Goal: Task Accomplishment & Management: Complete application form

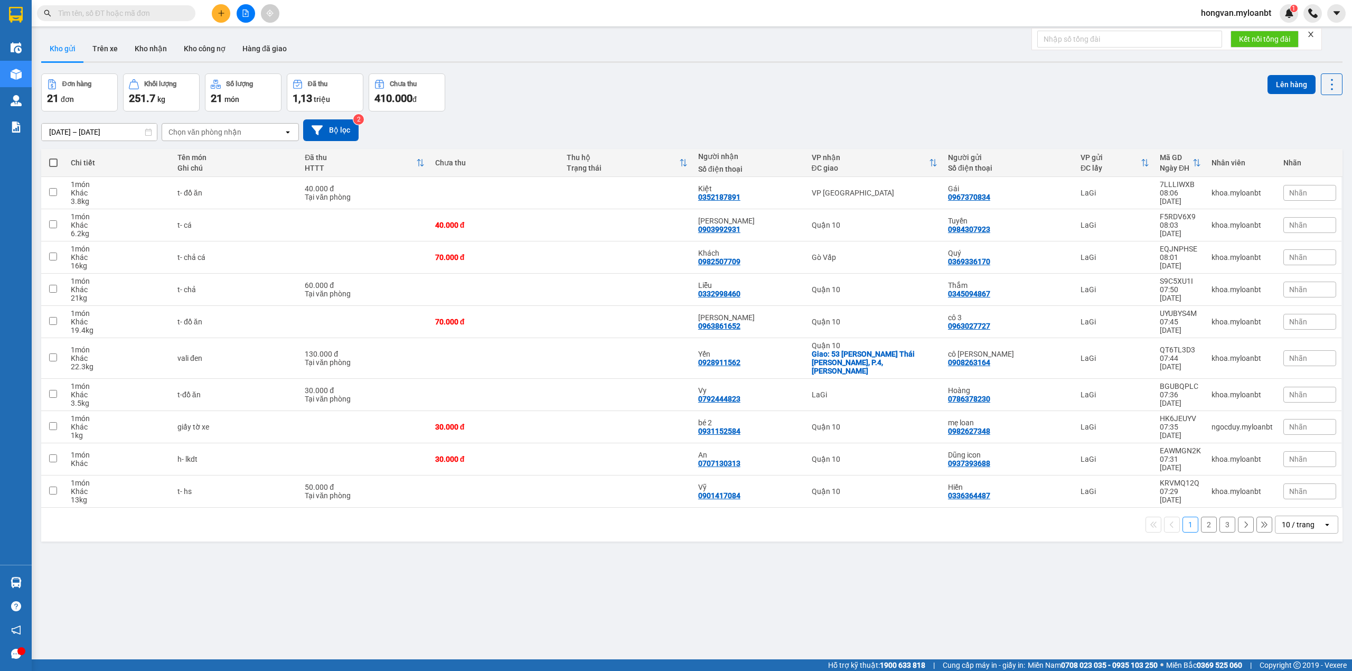
click at [134, 17] on input "text" at bounding box center [120, 13] width 125 height 12
type input "b"
click at [1253, 385] on button at bounding box center [1258, 394] width 15 height 18
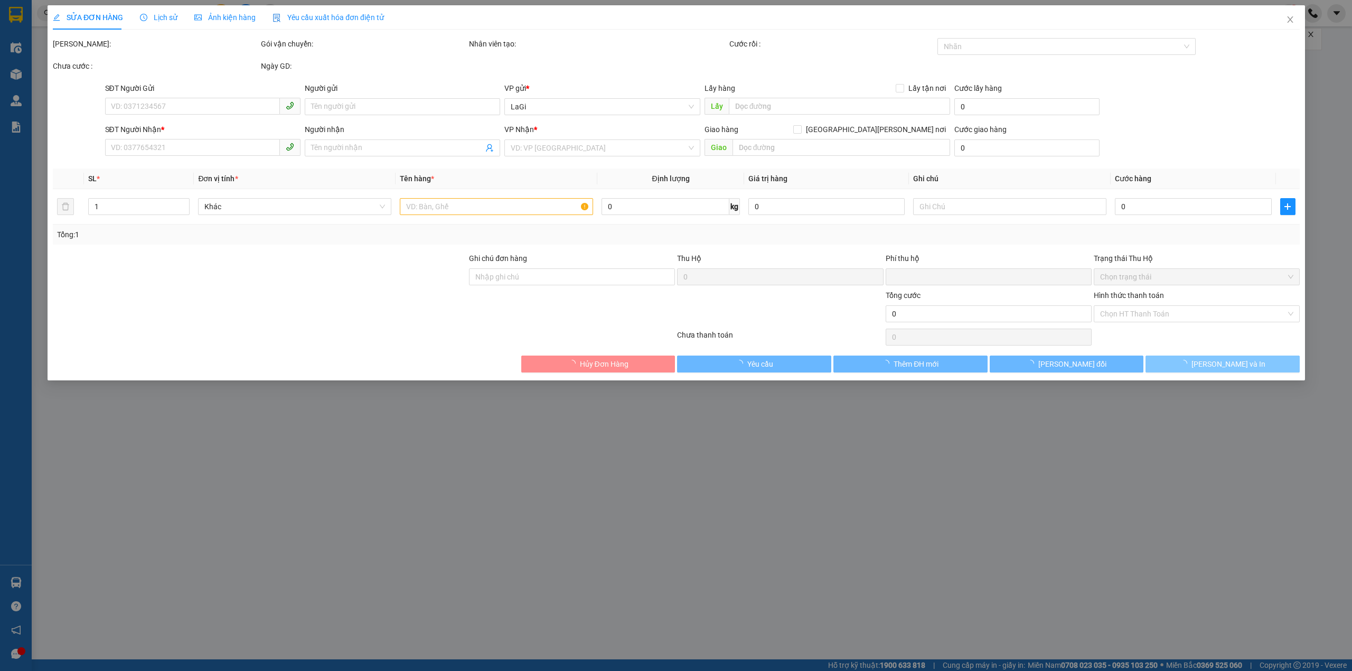
type input "0786378230"
type input "Hoàng"
type input "0792444823"
type input "Vy"
type input "0"
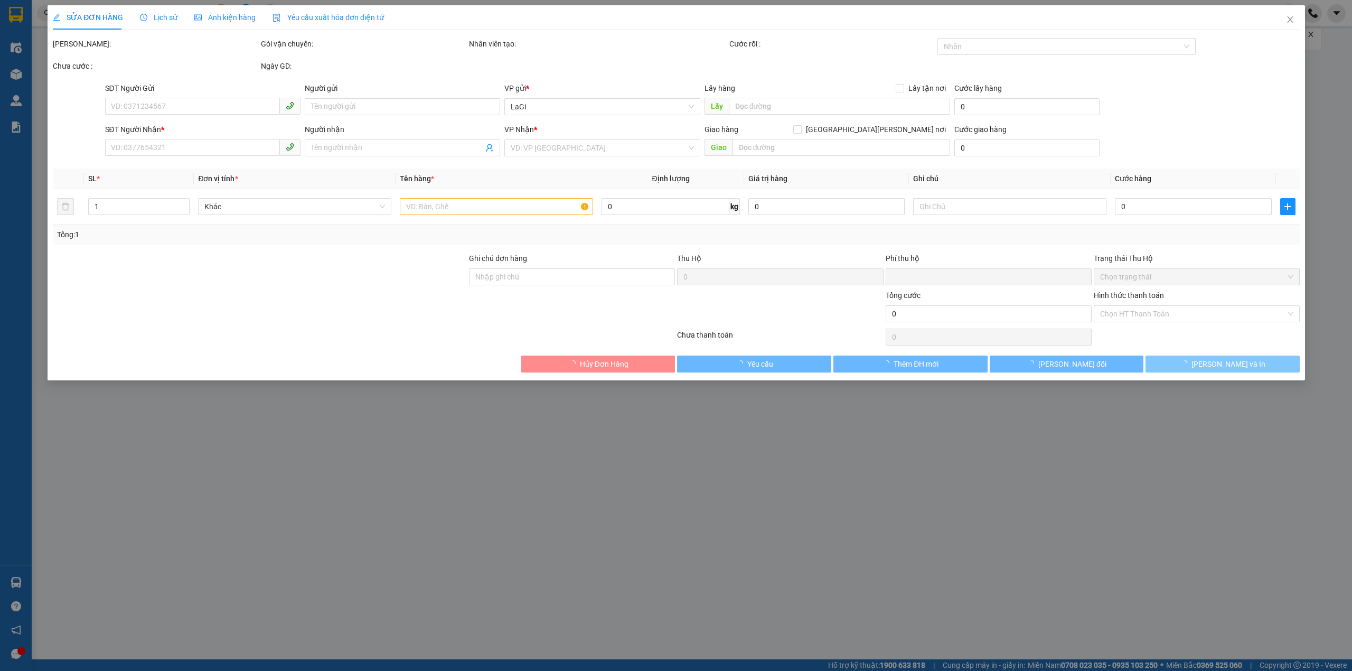
type input "30.000"
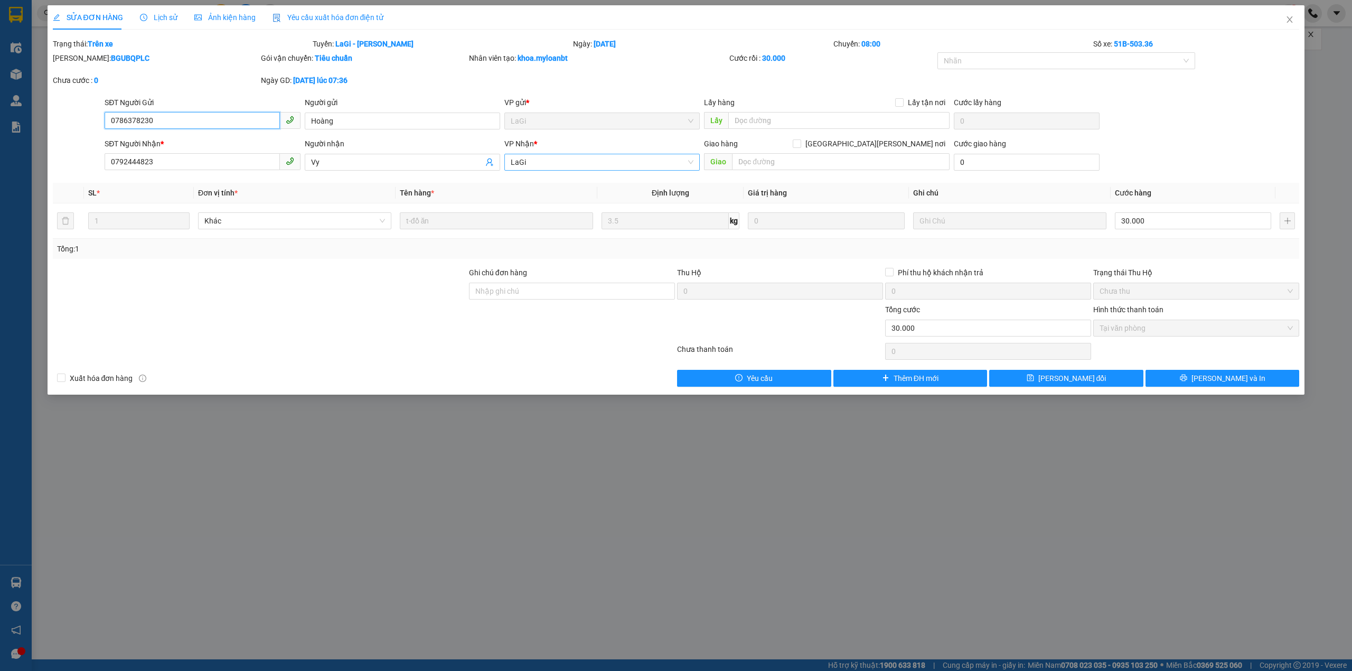
click at [588, 165] on span "LaGi" at bounding box center [602, 162] width 183 height 16
click at [540, 215] on div "Quận 10" at bounding box center [602, 218] width 183 height 12
click at [1076, 378] on span "[PERSON_NAME] đổi" at bounding box center [1072, 378] width 68 height 12
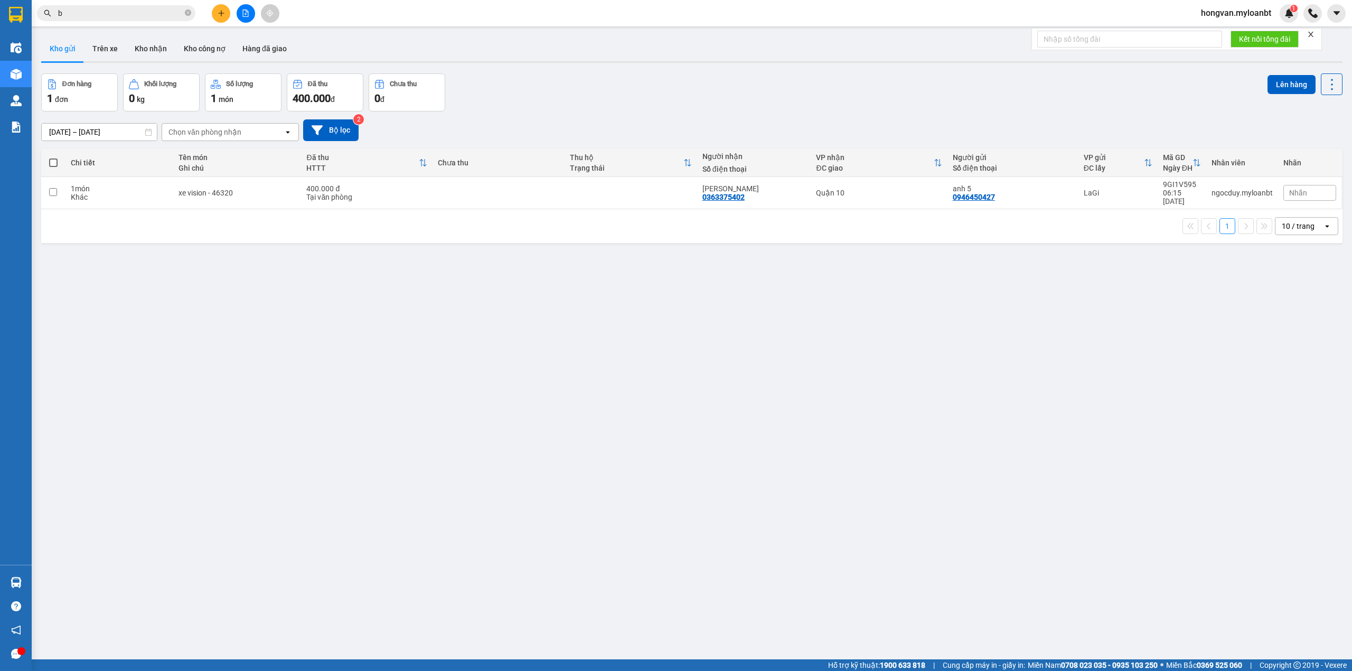
click at [67, 45] on button "Kho gửi" at bounding box center [62, 48] width 43 height 25
click at [658, 106] on div "Đơn hàng 1 đơn [PERSON_NAME] 0 kg Số [PERSON_NAME] 1 món Đã thu 400.000 [PERSON…" at bounding box center [691, 92] width 1301 height 38
click at [106, 43] on button "Trên xe" at bounding box center [105, 48] width 42 height 25
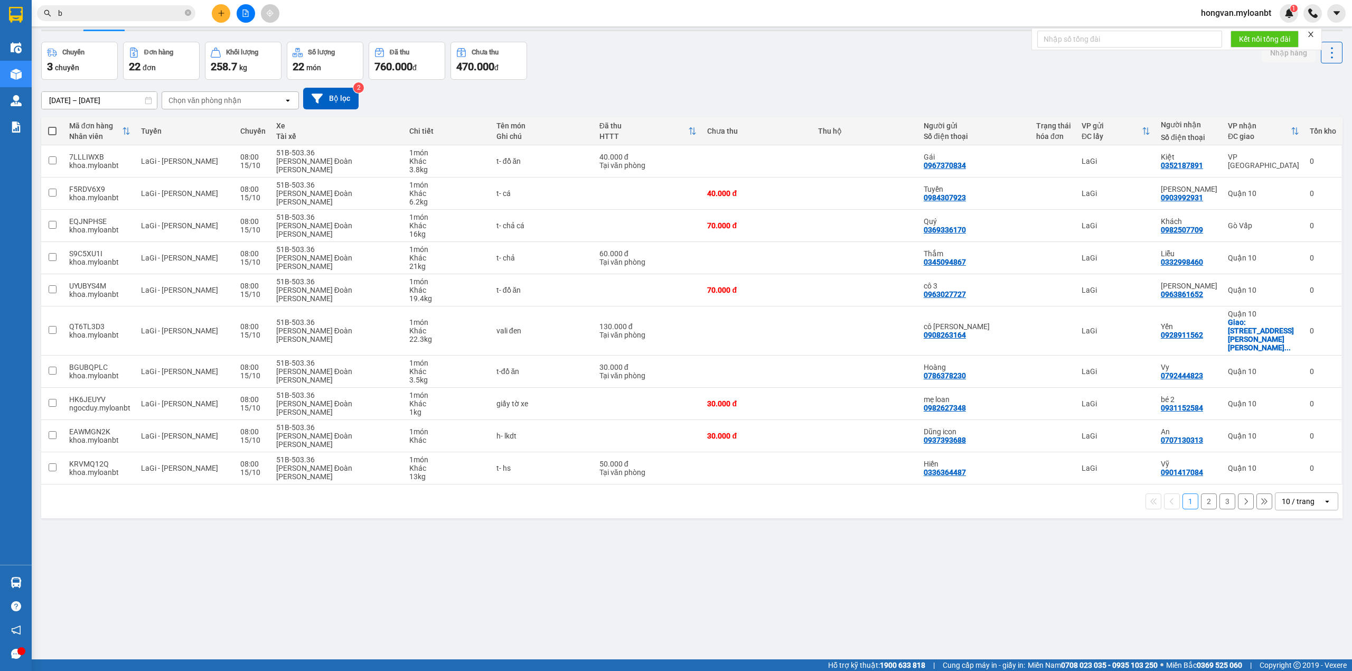
scroll to position [49, 0]
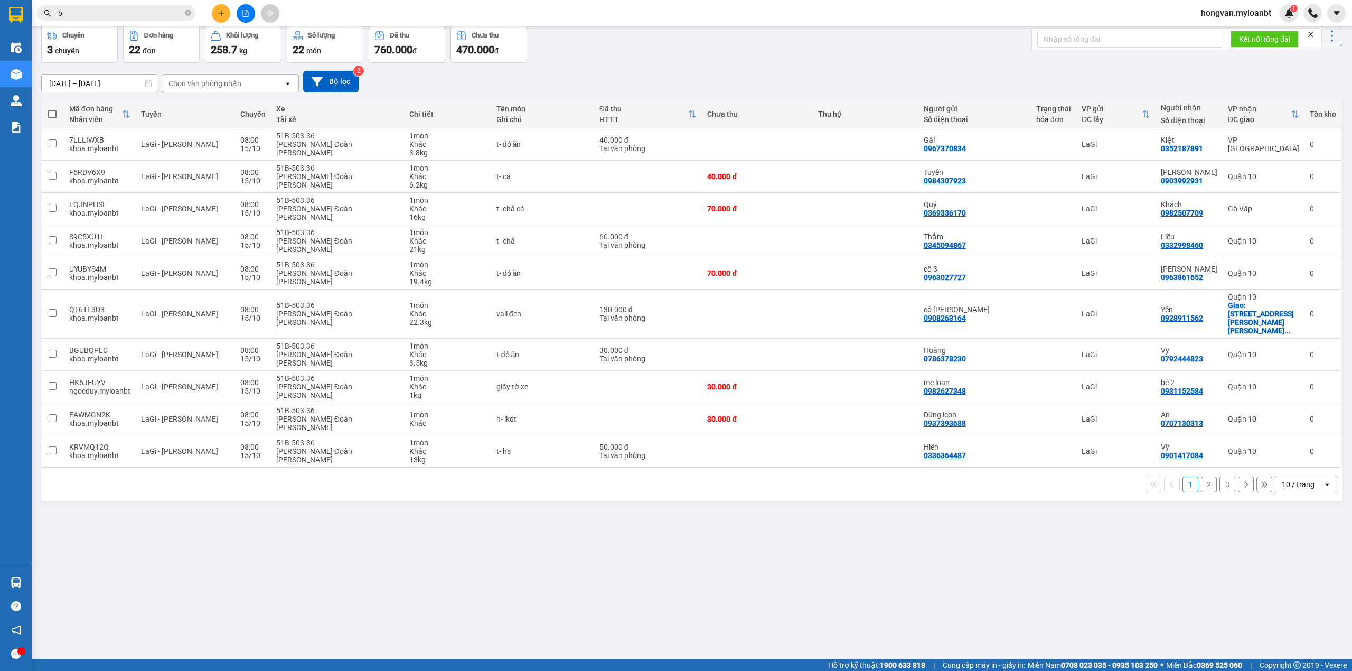
click at [864, 504] on div "ver 1.8.147 Kho gửi Trên xe Kho [PERSON_NAME] công nợ Hàng đã giao Chuyến 3 chu…" at bounding box center [691, 318] width 1309 height 671
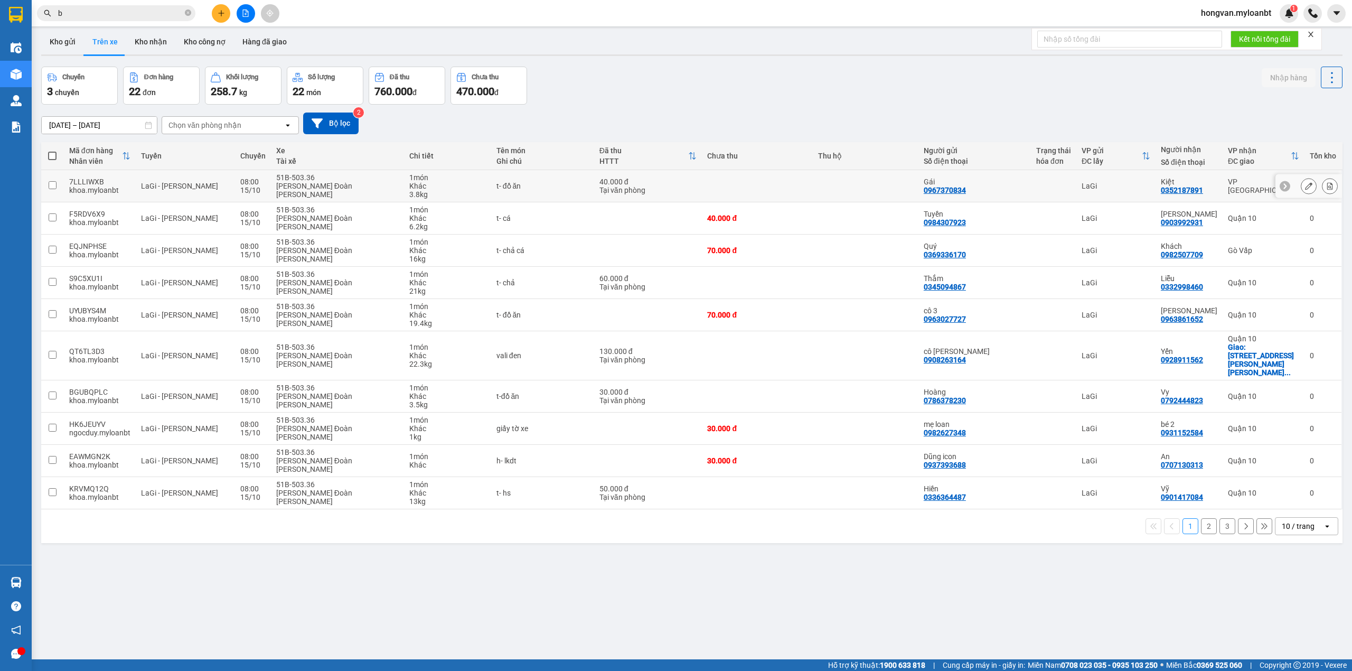
scroll to position [0, 0]
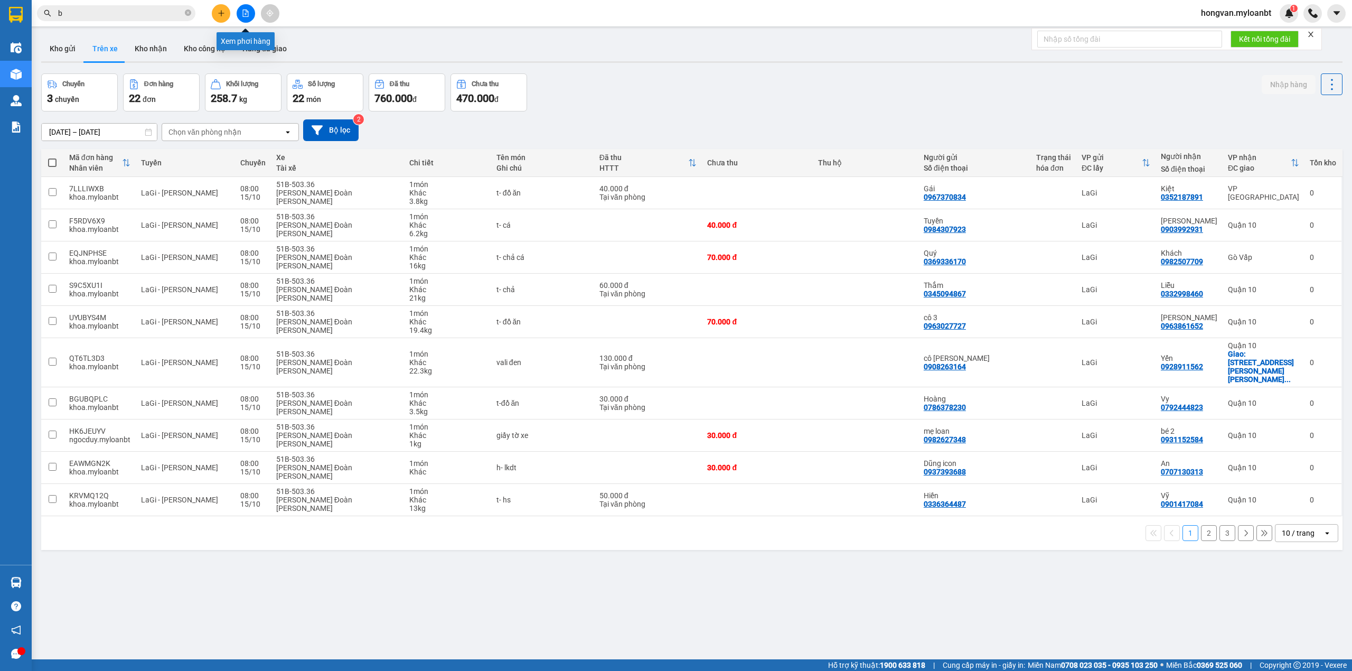
click at [247, 13] on icon "file-add" at bounding box center [245, 13] width 7 height 7
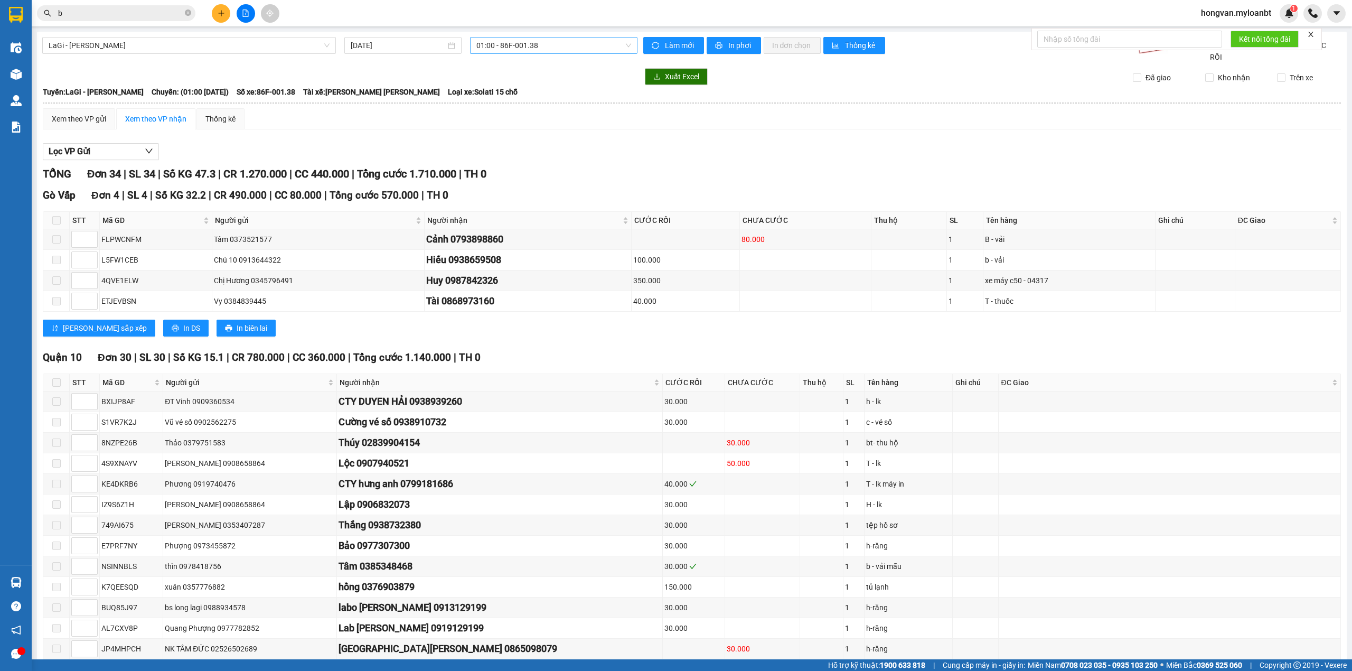
click at [497, 46] on span "01:00 - 86F-001.38" at bounding box center [553, 45] width 155 height 16
click at [513, 136] on div "08:00 - 51B-503.36" at bounding box center [514, 134] width 82 height 12
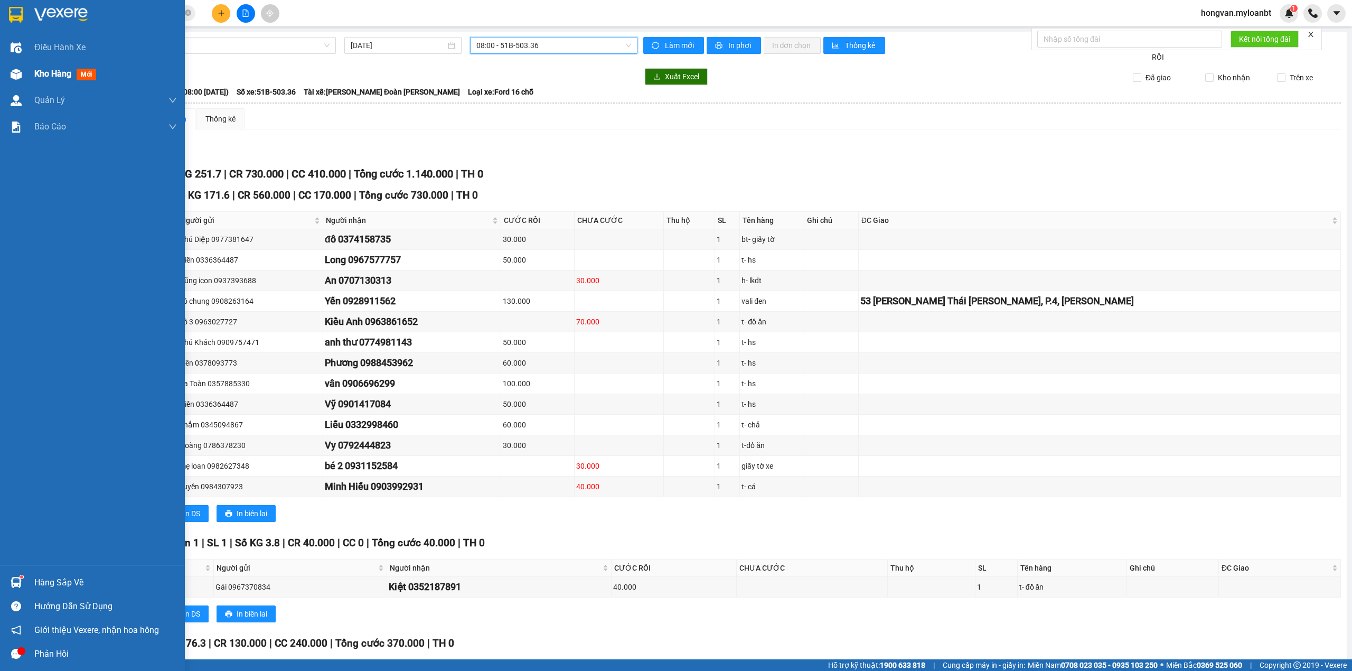
click at [47, 72] on span "Kho hàng" at bounding box center [52, 74] width 37 height 10
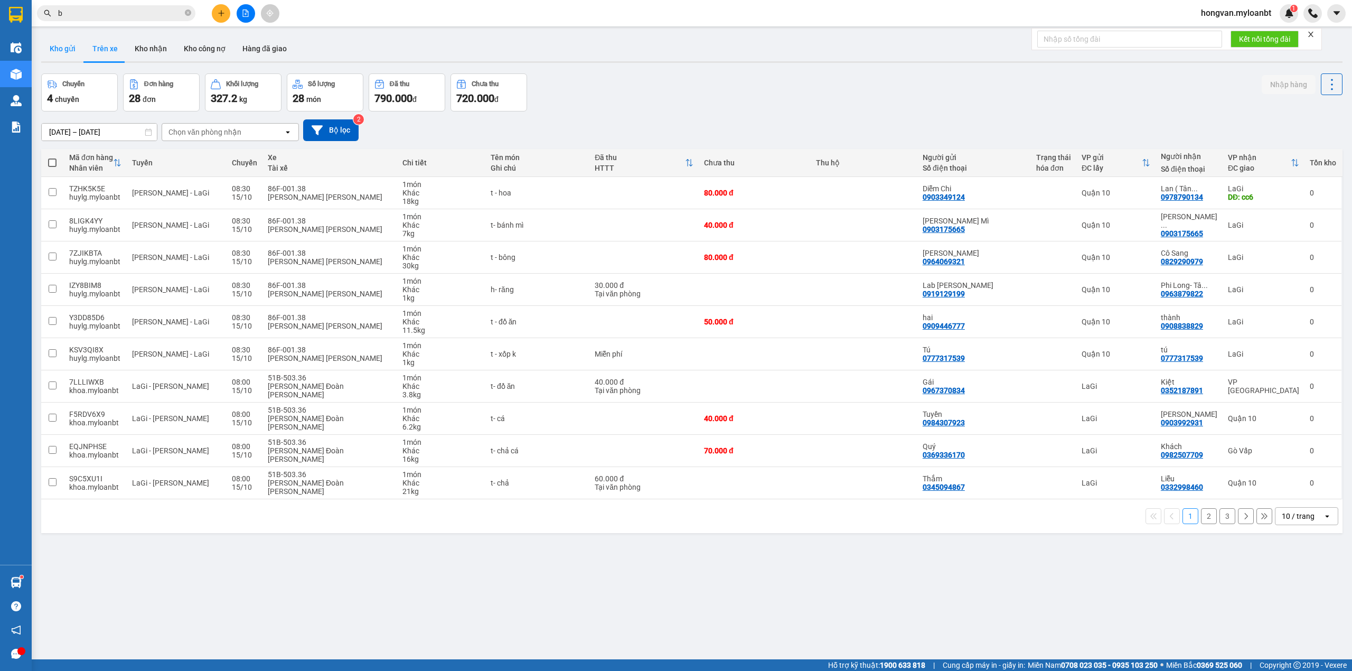
click at [68, 47] on button "Kho gửi" at bounding box center [62, 48] width 43 height 25
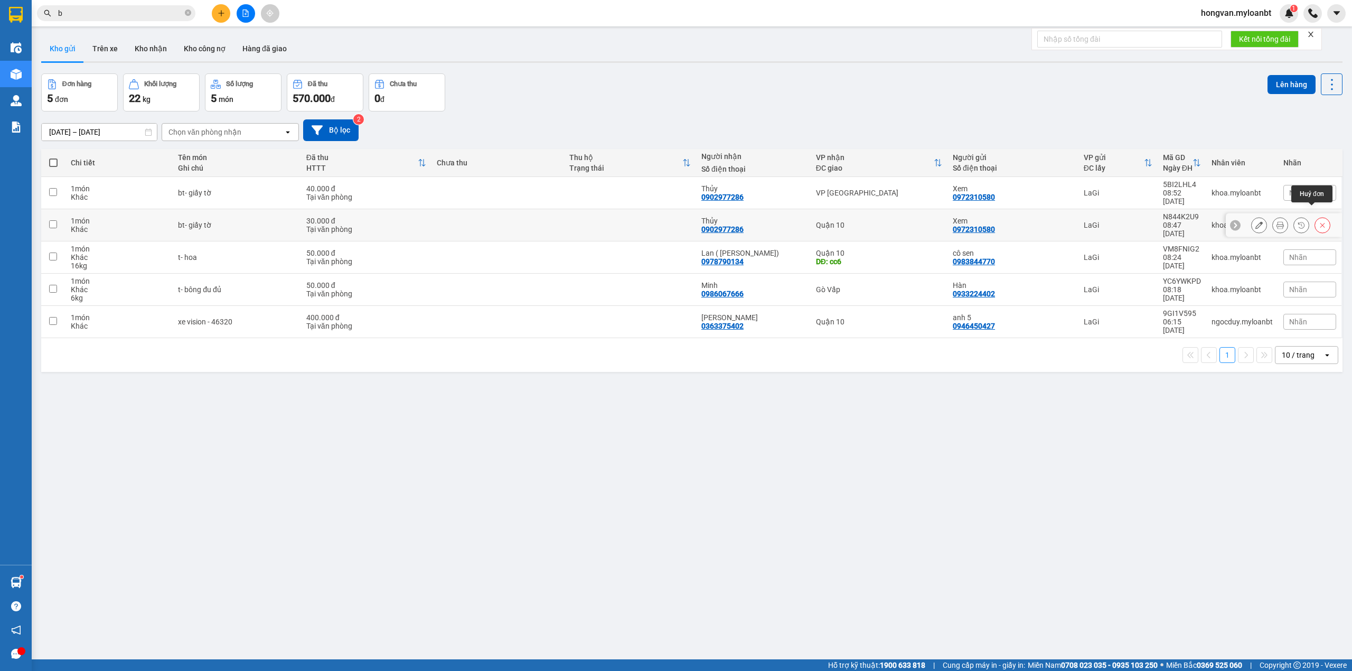
click at [1318, 221] on icon at bounding box center [1321, 224] width 7 height 7
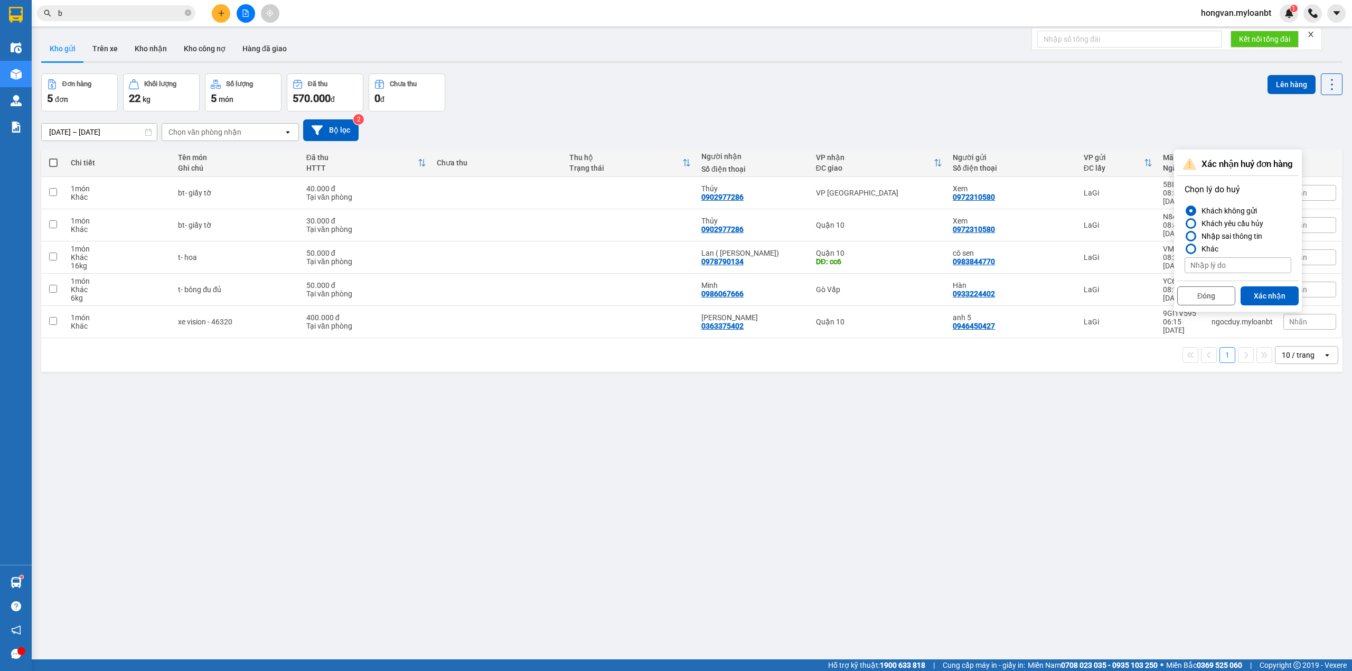
click at [1259, 237] on div "Nhập sai thông tin" at bounding box center [1229, 236] width 65 height 13
click at [1184, 236] on input "Nhập sai thông tin" at bounding box center [1184, 236] width 0 height 0
click at [1270, 296] on button "Xác nhận" at bounding box center [1269, 295] width 58 height 19
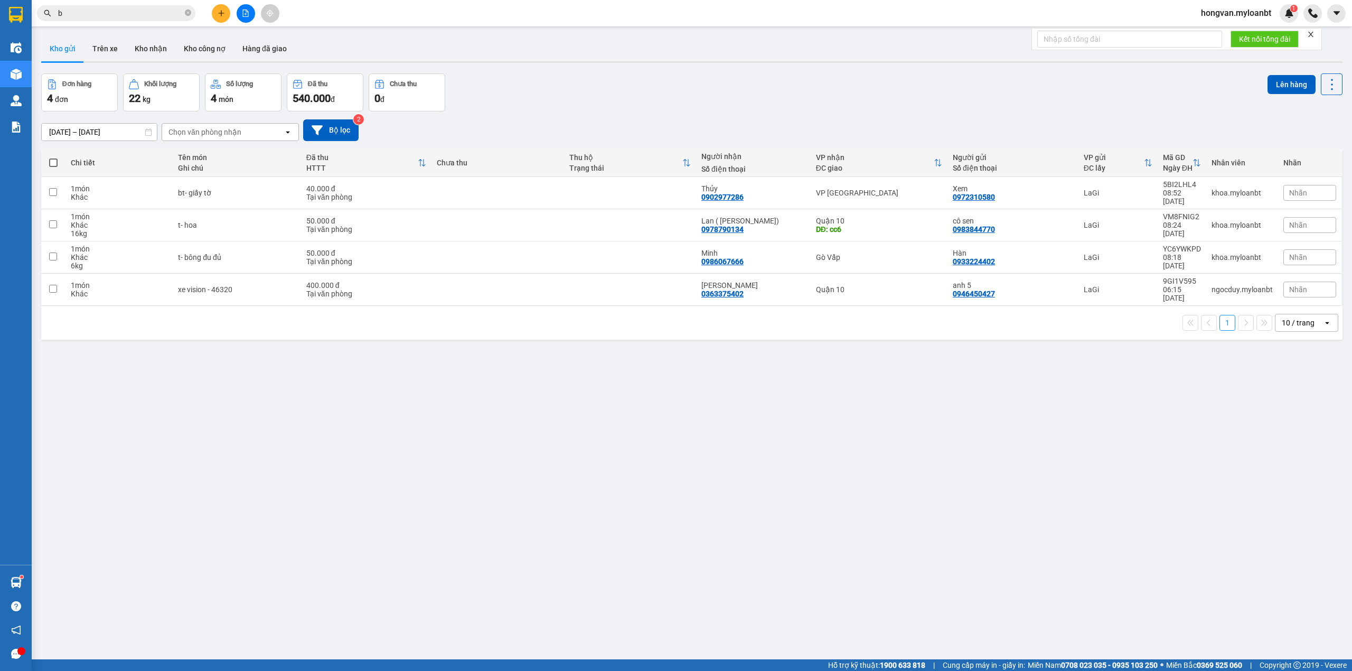
click at [863, 463] on div "ver 1.8.147 Kho gửi Trên xe Kho [PERSON_NAME] công nợ Hàng đã [PERSON_NAME] hàn…" at bounding box center [691, 367] width 1309 height 671
click at [93, 17] on input "b" at bounding box center [120, 13] width 125 height 12
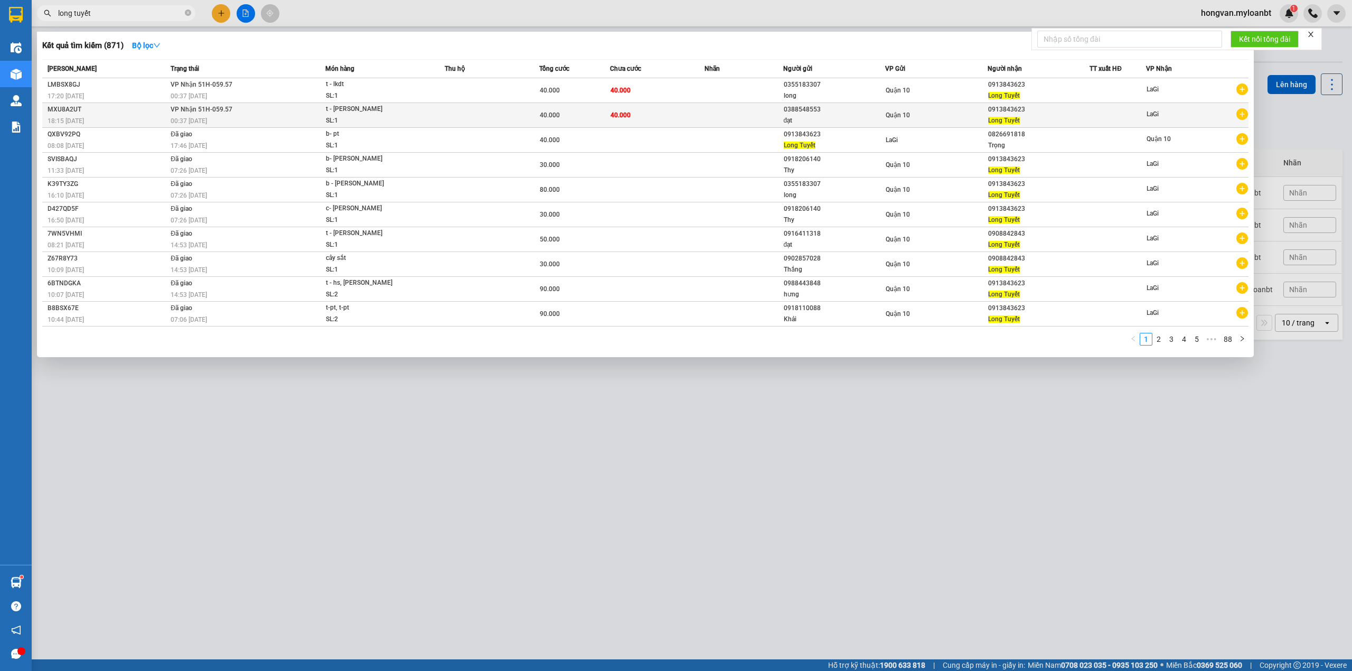
type input "long tuyết"
click at [602, 108] on td "40.000" at bounding box center [574, 115] width 71 height 25
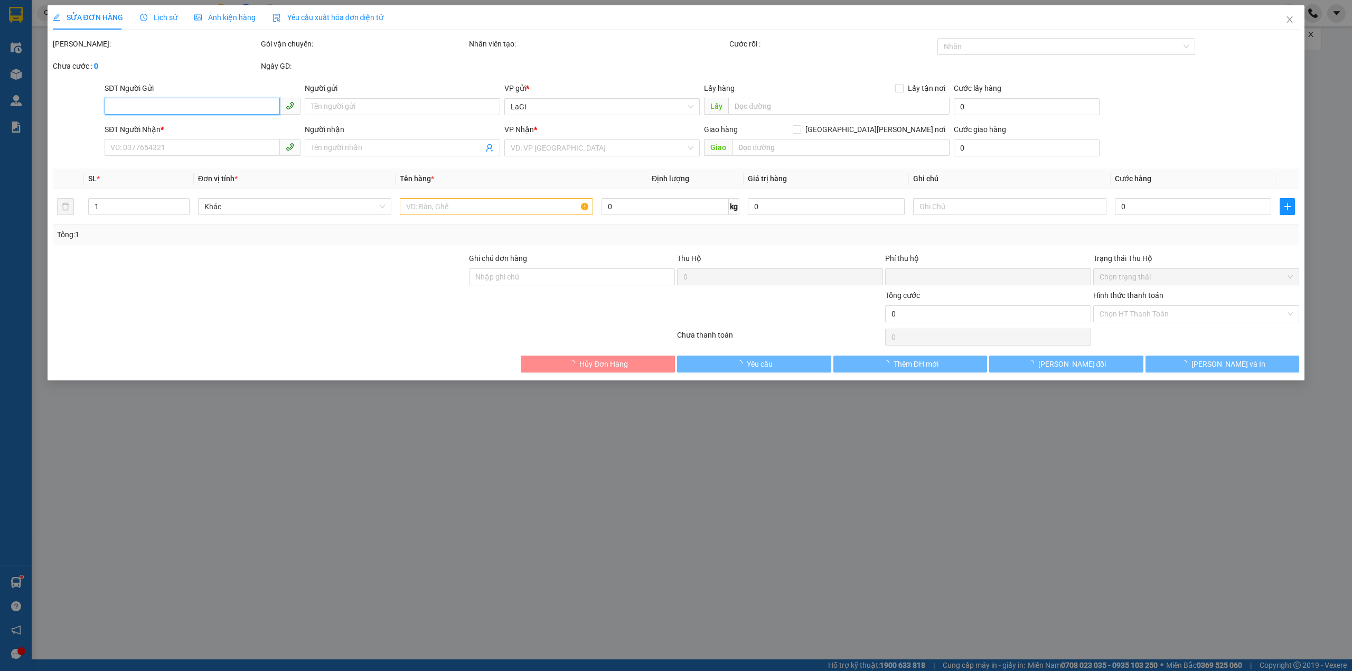
type input "0388548553"
type input "đạt"
type input "0913843623"
type input "Long Tuyết"
type input "0"
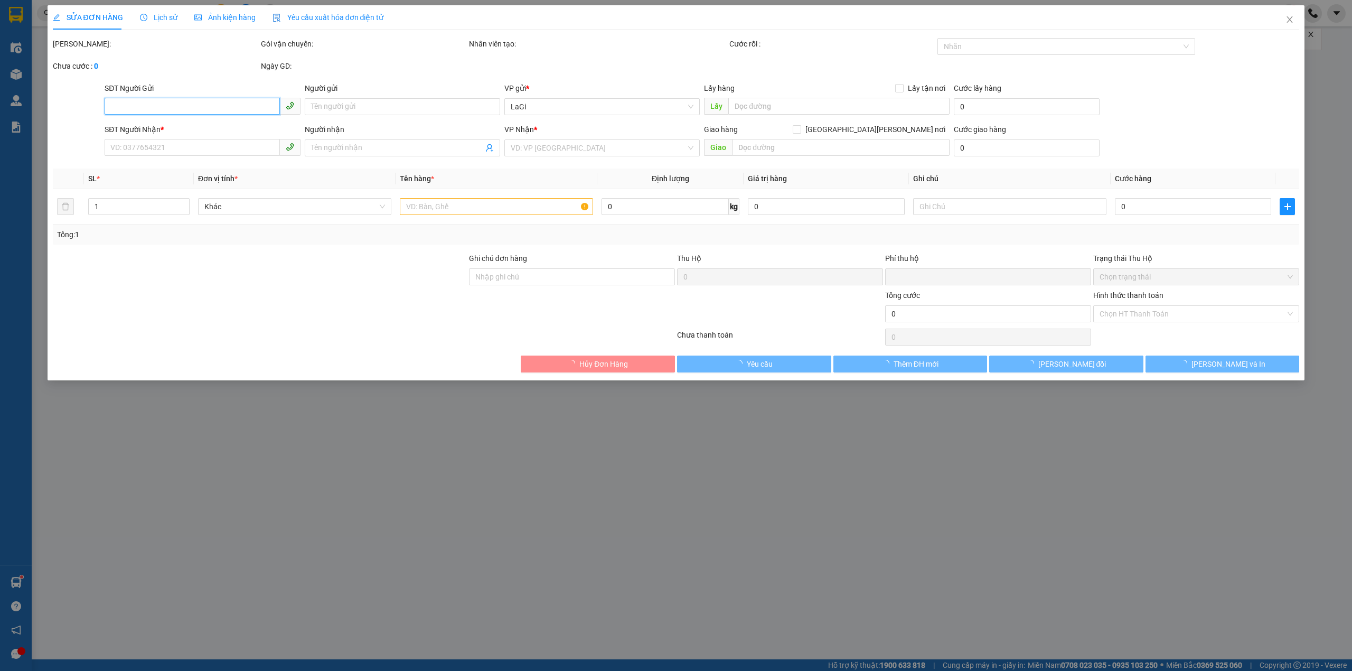
type input "40.000"
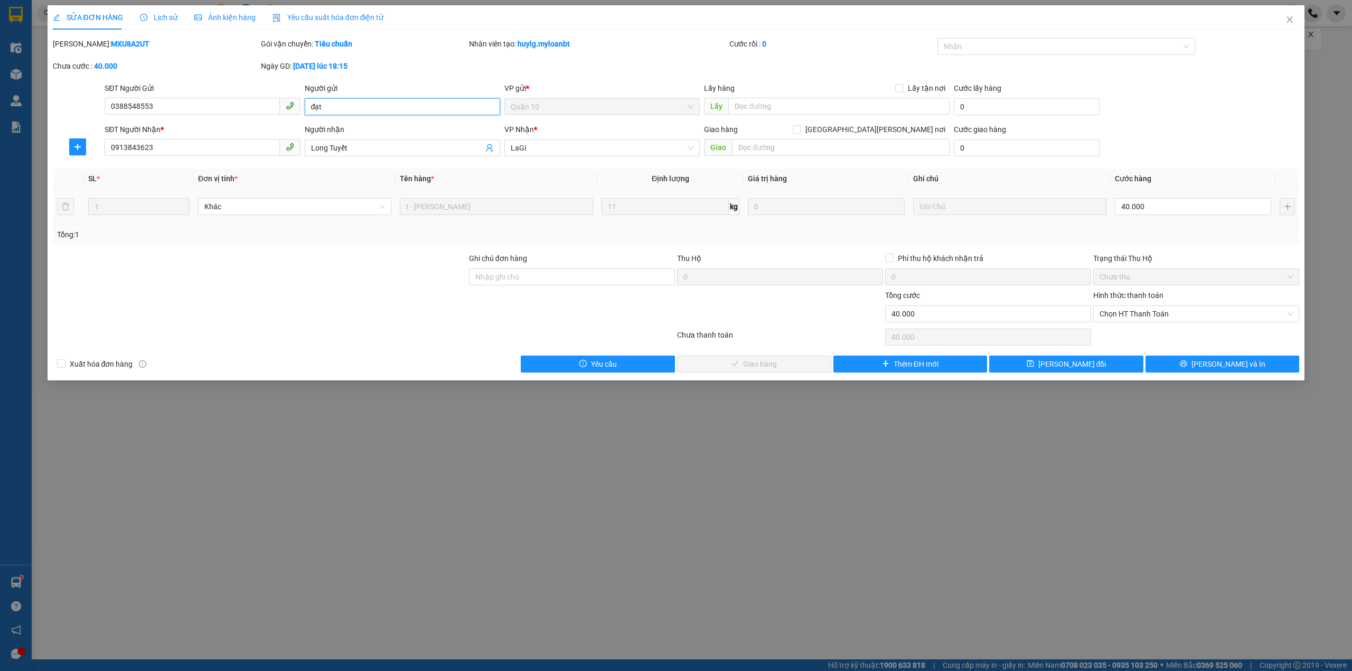
click at [338, 102] on input "đạt" at bounding box center [402, 106] width 195 height 17
type input "đ"
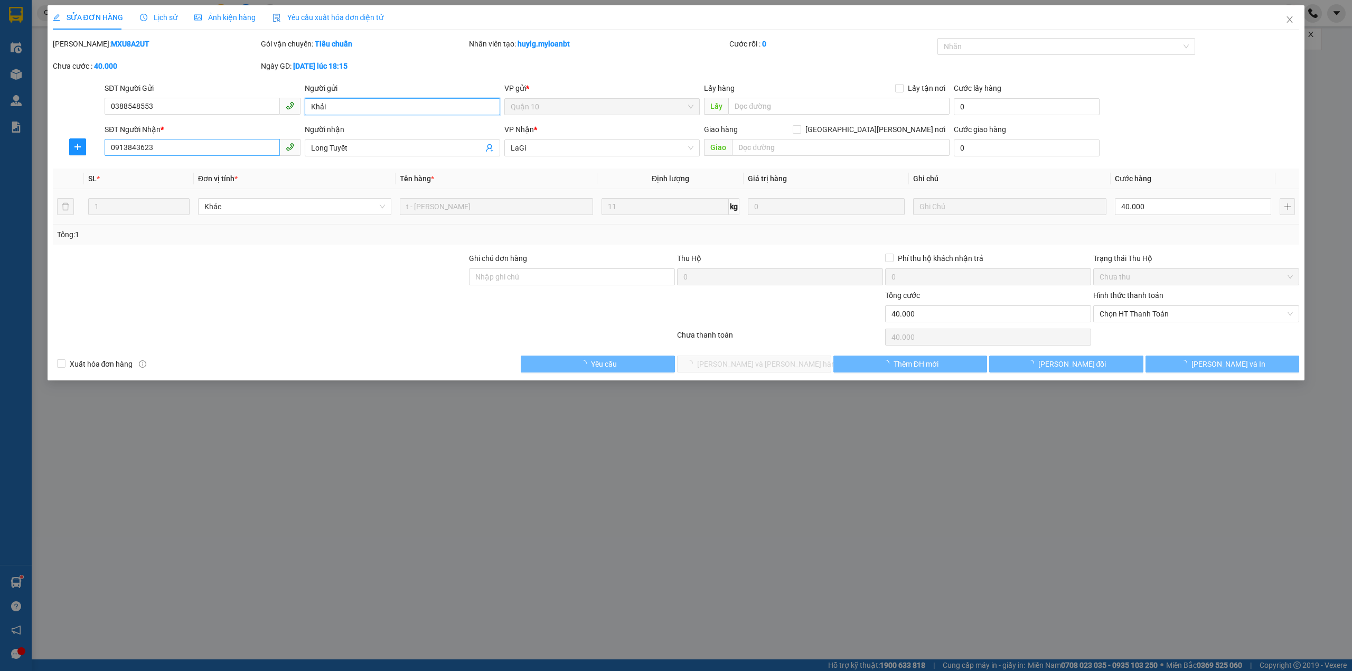
type input "Khải"
click at [222, 147] on input "0913843623" at bounding box center [192, 147] width 175 height 17
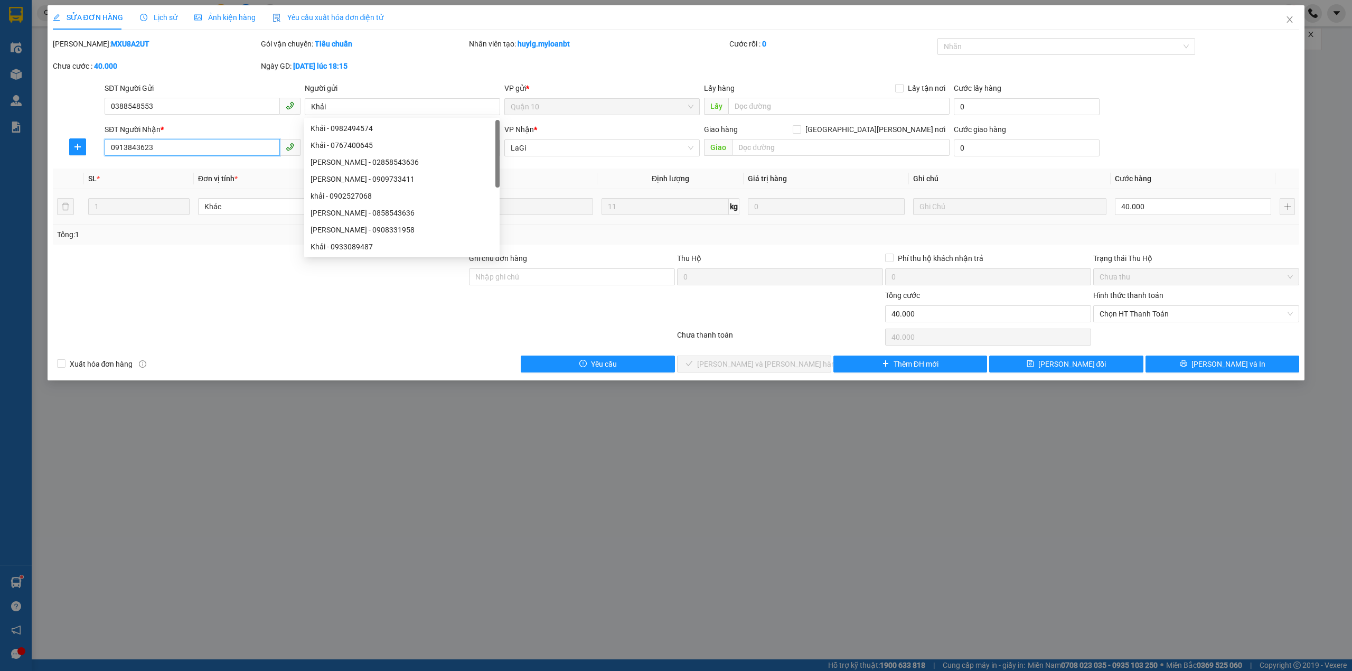
click at [222, 147] on input "0913843623" at bounding box center [192, 147] width 175 height 17
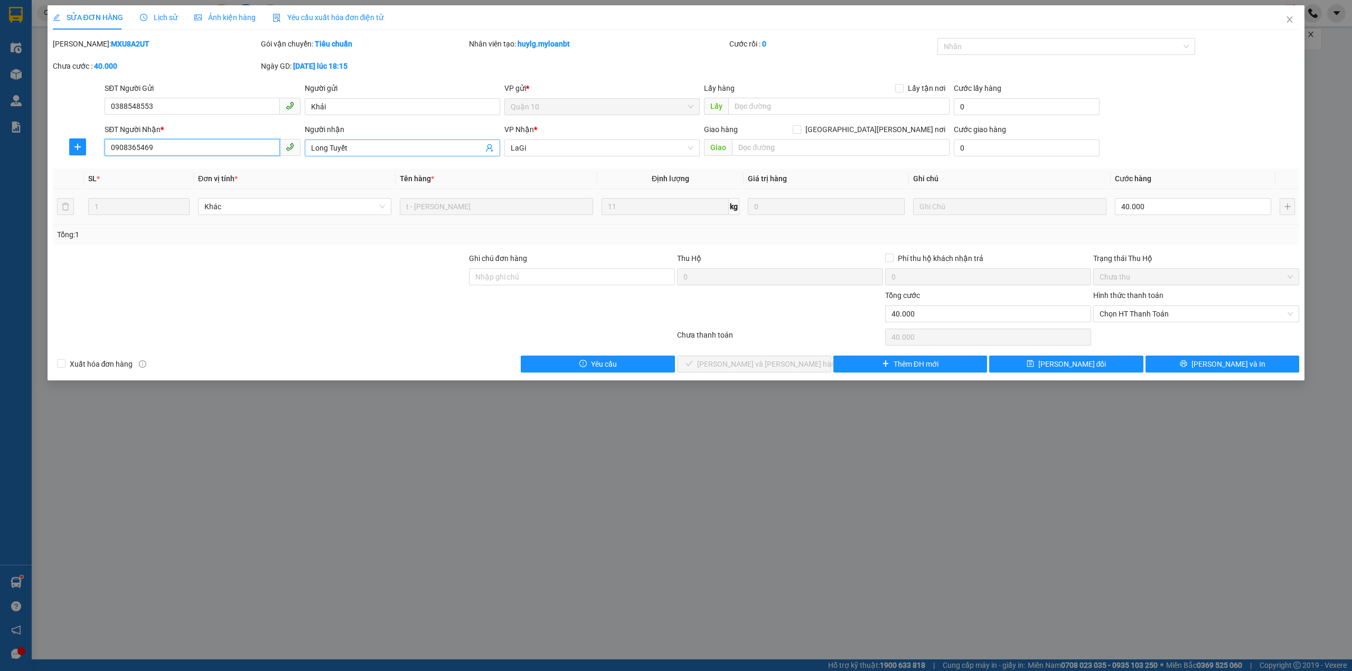
type input "0908365469"
click at [357, 143] on input "Long Tuyết" at bounding box center [397, 148] width 172 height 12
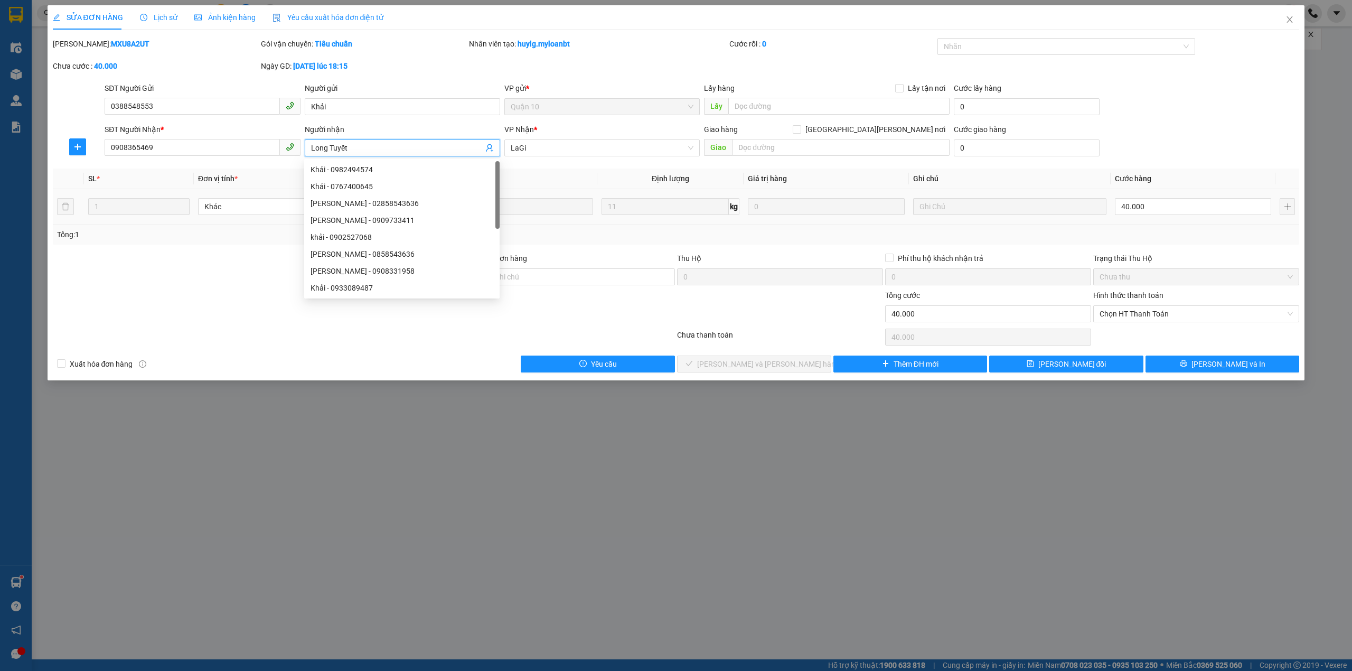
click at [357, 143] on input "Long Tuyết" at bounding box center [397, 148] width 172 height 12
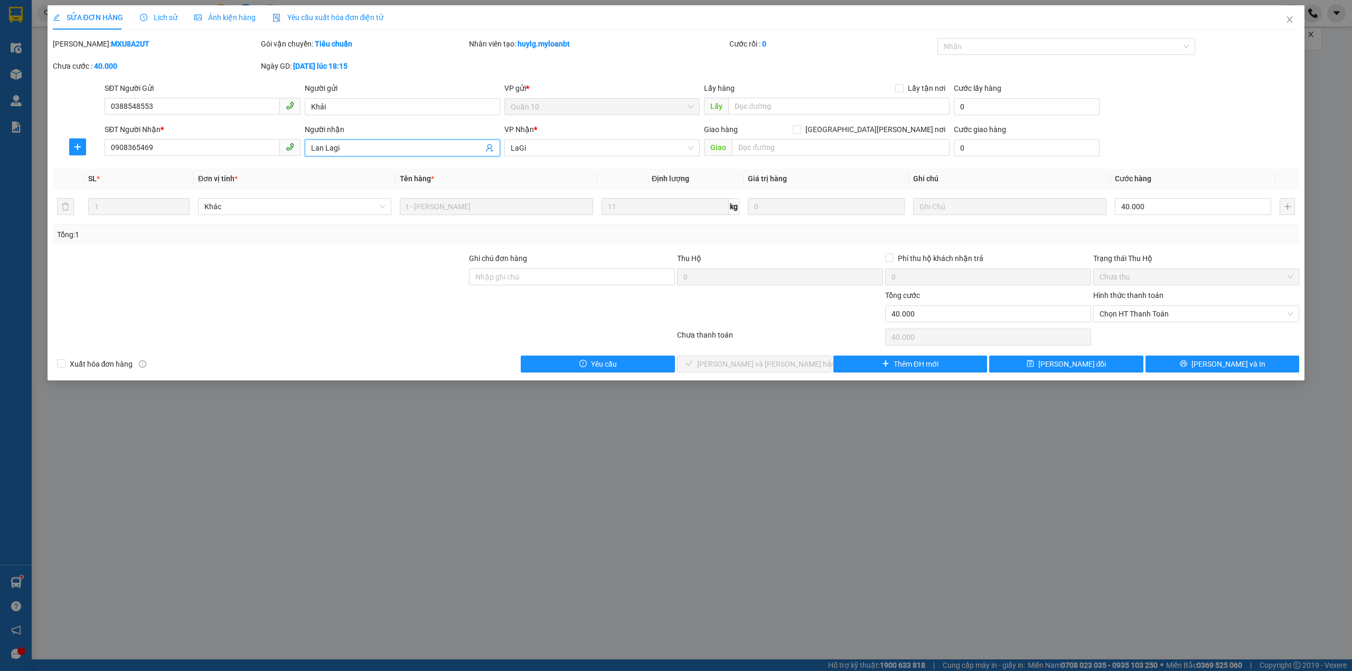
type input "Lan Lagi"
click at [360, 294] on div at bounding box center [260, 307] width 416 height 37
click at [1094, 364] on button "[PERSON_NAME] đổi" at bounding box center [1066, 363] width 154 height 17
